Goal: Use online tool/utility: Utilize a website feature to perform a specific function

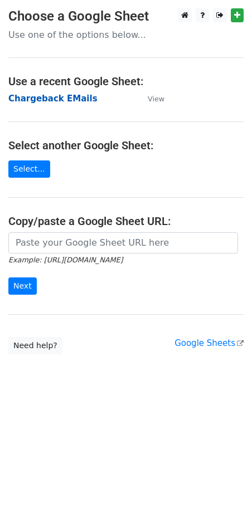
click at [36, 99] on strong "Chargeback EMails" at bounding box center [52, 99] width 89 height 10
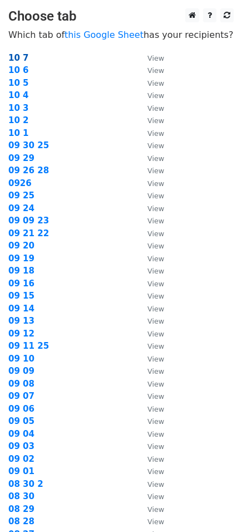
click at [21, 56] on strong "10 7" at bounding box center [18, 58] width 21 height 10
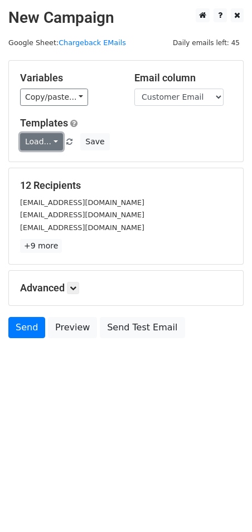
click at [53, 143] on link "Load..." at bounding box center [41, 141] width 43 height 17
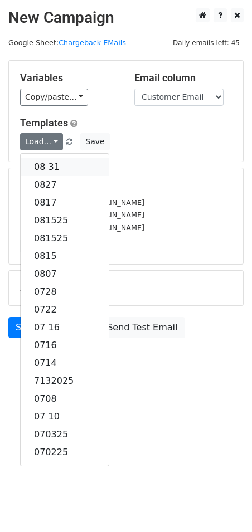
click at [50, 165] on link "08 31" at bounding box center [65, 167] width 88 height 18
